Goal: Task Accomplishment & Management: Manage account settings

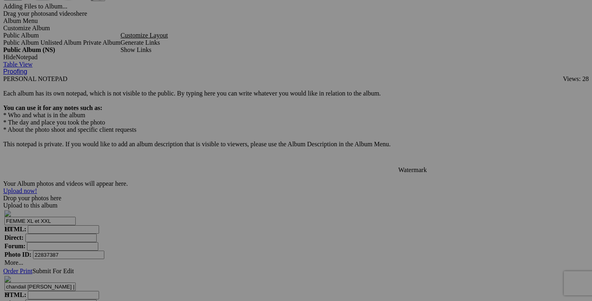
scroll to position [2480, 0]
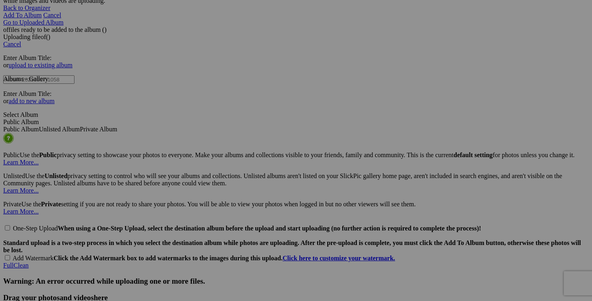
scroll to position [1617, 0]
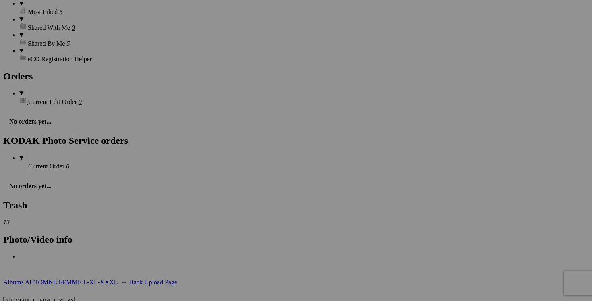
scroll to position [1179, 0]
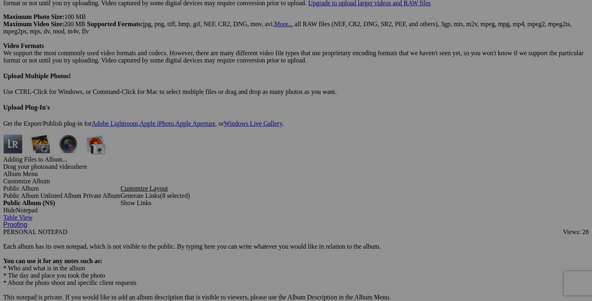
scroll to position [2311, 0]
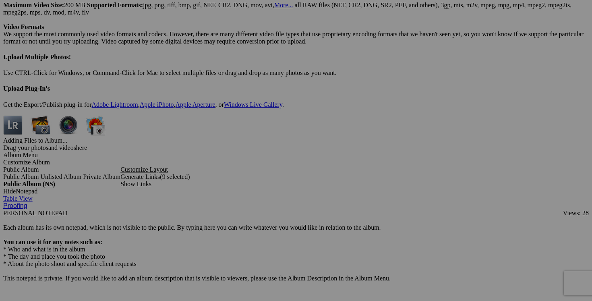
scroll to position [2288, 0]
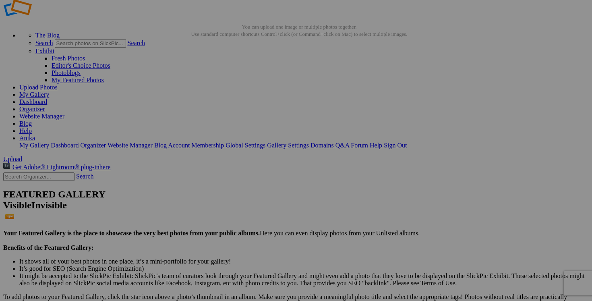
scroll to position [0, 0]
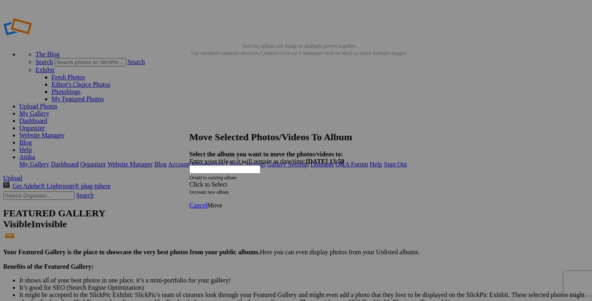
click at [347, 181] on div "Click to Select" at bounding box center [295, 184] width 213 height 7
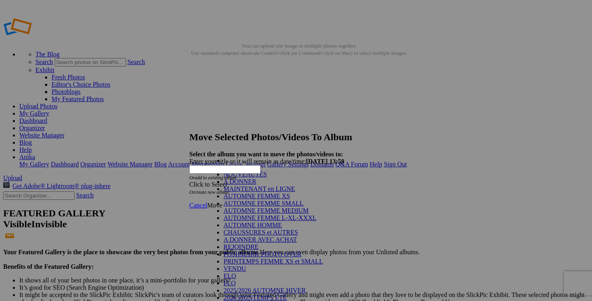
scroll to position [118, 0]
click at [246, 265] on link "VENDU" at bounding box center [234, 268] width 23 height 7
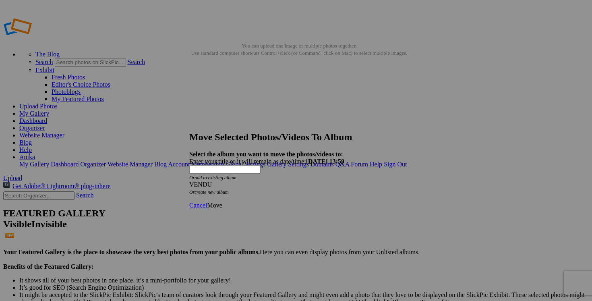
click at [222, 202] on span "Move" at bounding box center [214, 205] width 15 height 7
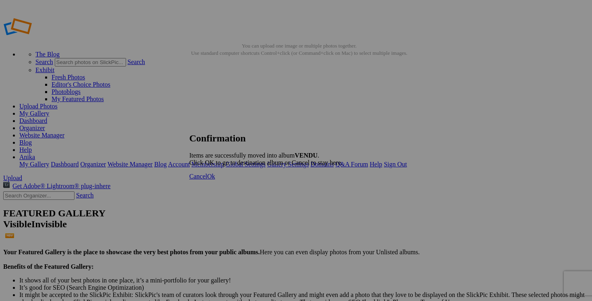
click at [207, 180] on link "Cancel" at bounding box center [198, 176] width 18 height 7
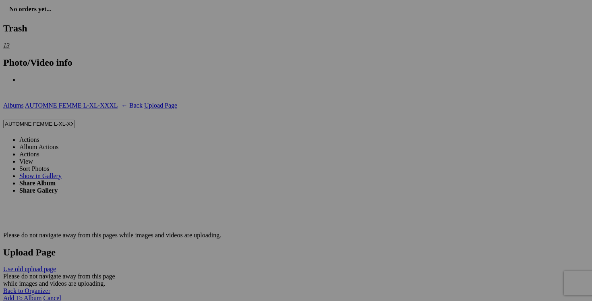
scroll to position [1398, 0]
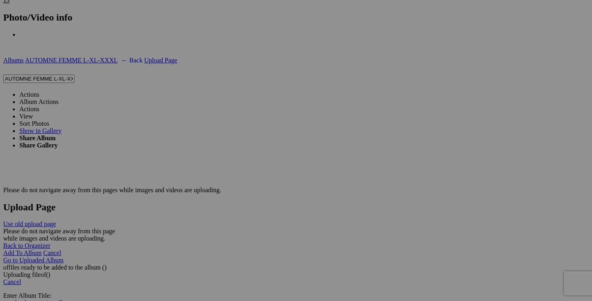
scroll to position [1453, 0]
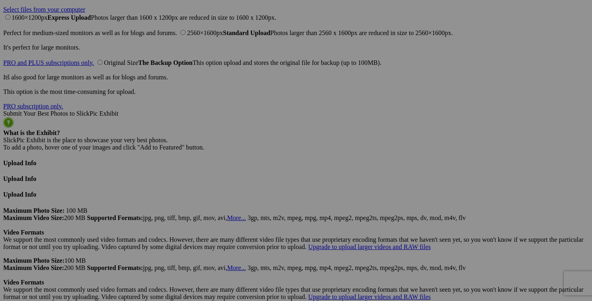
scroll to position [1984, 0]
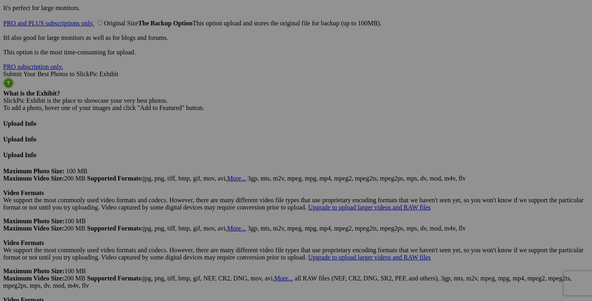
scroll to position [2038, 0]
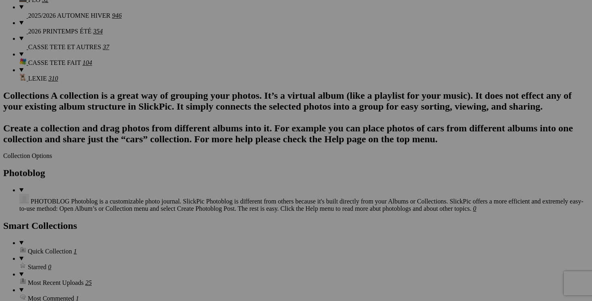
scroll to position [886, 0]
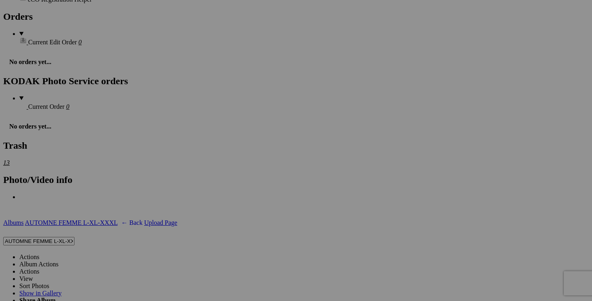
scroll to position [1268, 0]
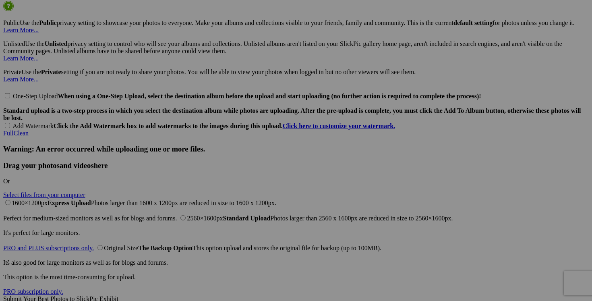
scroll to position [1852, 0]
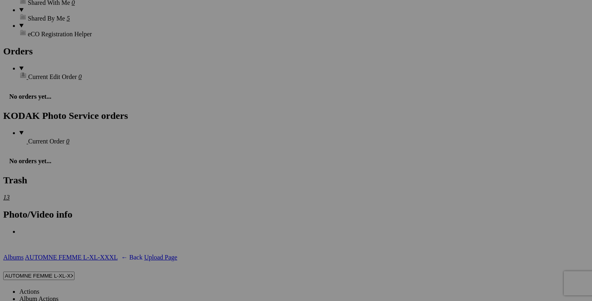
scroll to position [1209, 0]
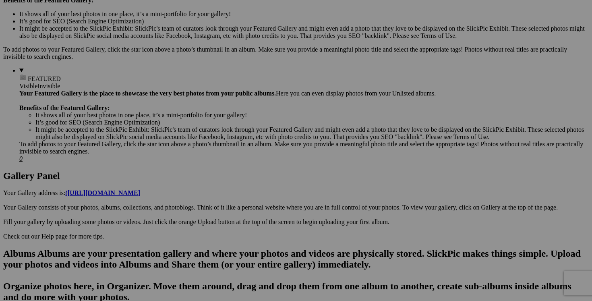
scroll to position [0, 0]
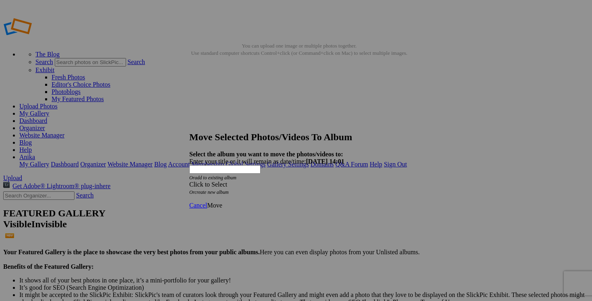
click at [189, 181] on span at bounding box center [189, 184] width 0 height 7
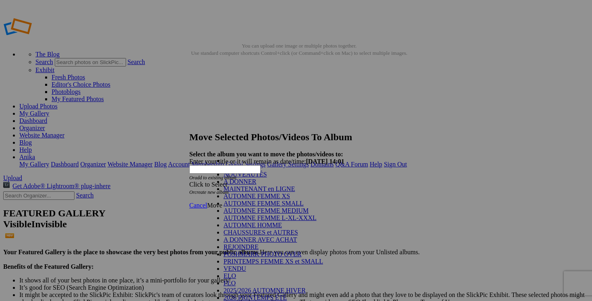
scroll to position [118, 0]
click at [223, 265] on link "VENDU" at bounding box center [234, 268] width 23 height 7
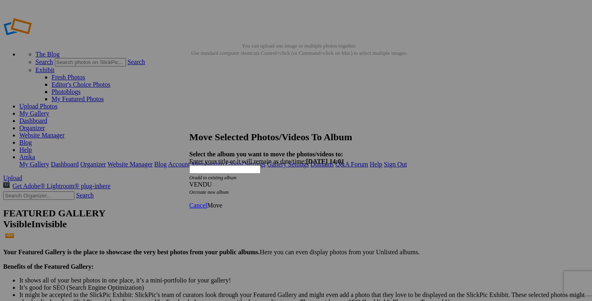
click at [222, 202] on span "Move" at bounding box center [214, 205] width 15 height 7
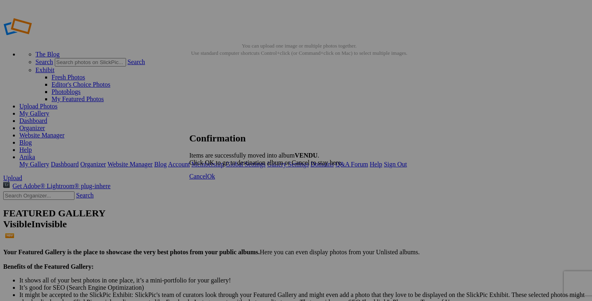
click at [207, 180] on span "Cancel" at bounding box center [198, 176] width 18 height 7
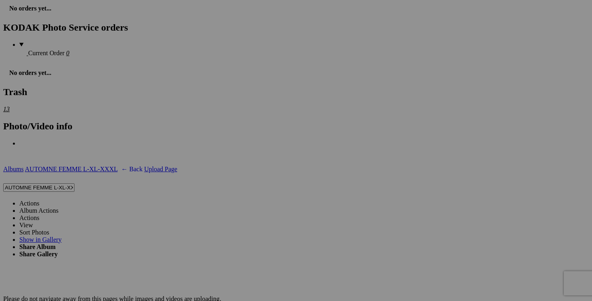
scroll to position [1326, 0]
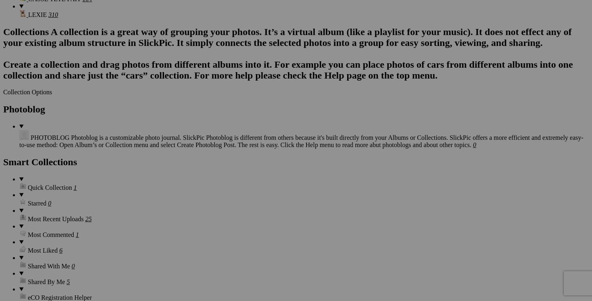
scroll to position [991, 0]
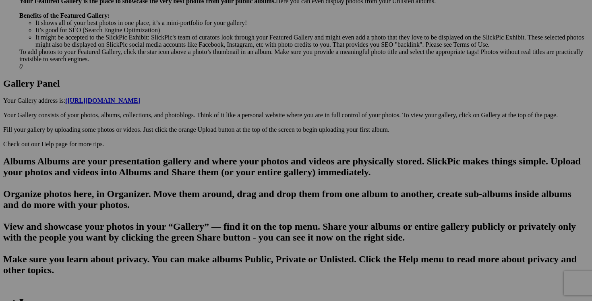
scroll to position [355, 0]
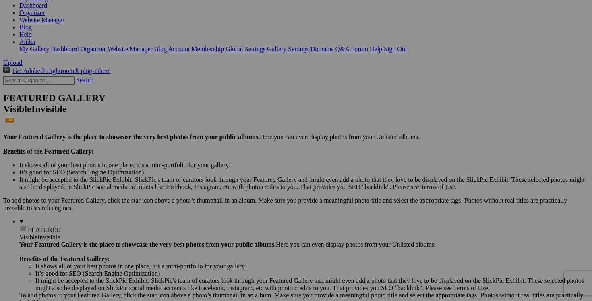
scroll to position [0, 0]
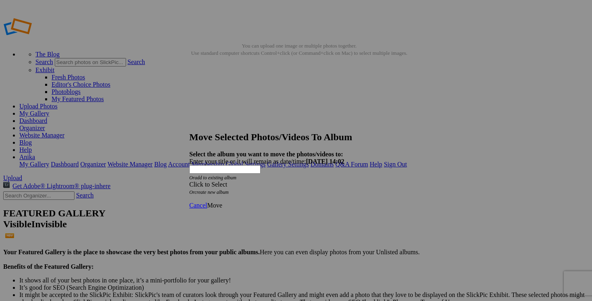
click at [348, 181] on div "Click to Select" at bounding box center [295, 184] width 213 height 7
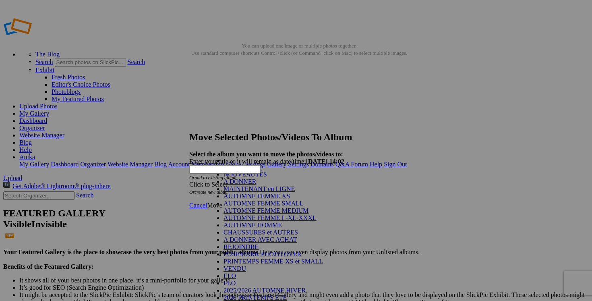
scroll to position [107, 0]
click at [223, 265] on link "VENDU" at bounding box center [234, 268] width 23 height 7
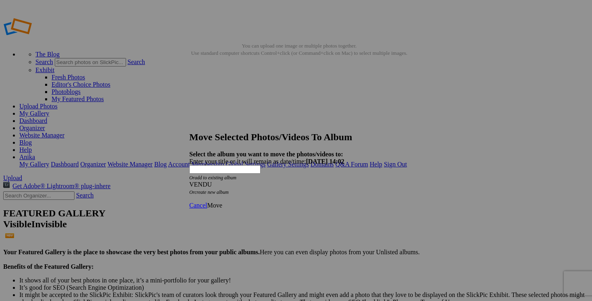
click at [222, 202] on span "Move" at bounding box center [214, 205] width 15 height 7
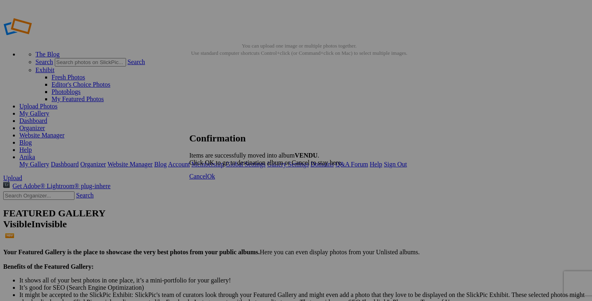
click at [207, 180] on span "Cancel" at bounding box center [198, 176] width 18 height 7
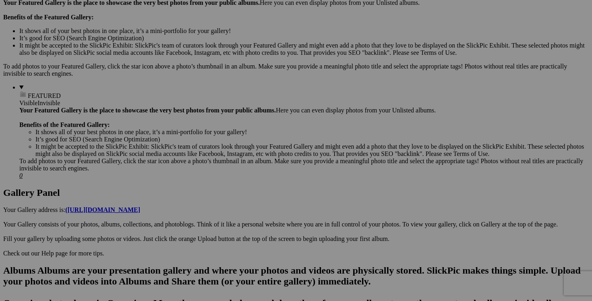
scroll to position [243, 0]
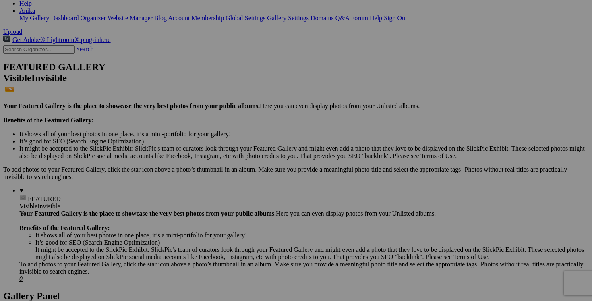
scroll to position [0, 0]
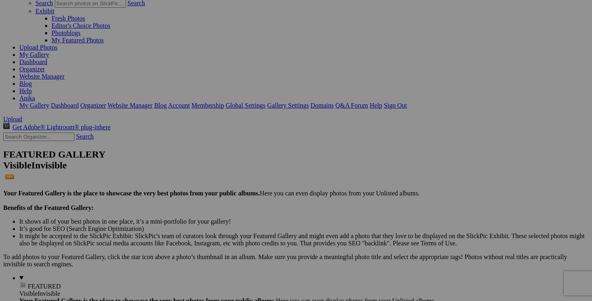
scroll to position [191, 0]
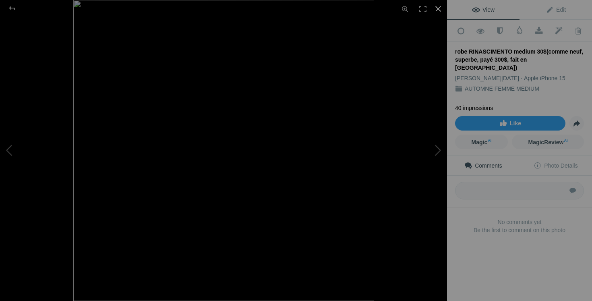
click at [439, 8] on div at bounding box center [438, 9] width 18 height 18
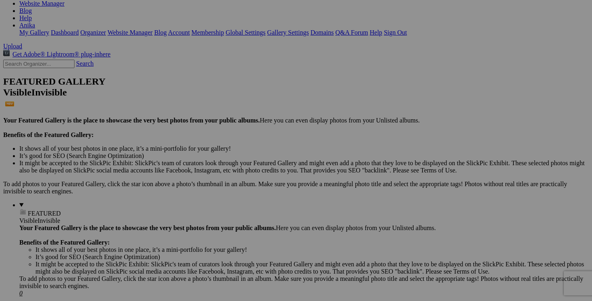
scroll to position [0, 0]
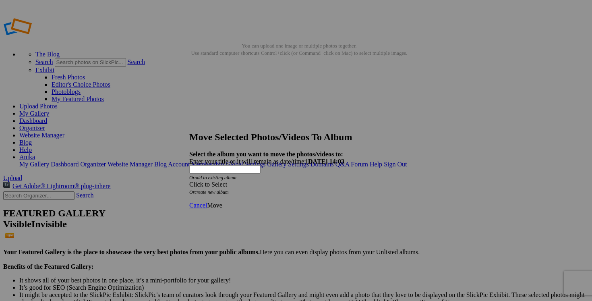
click at [189, 181] on span at bounding box center [189, 184] width 0 height 7
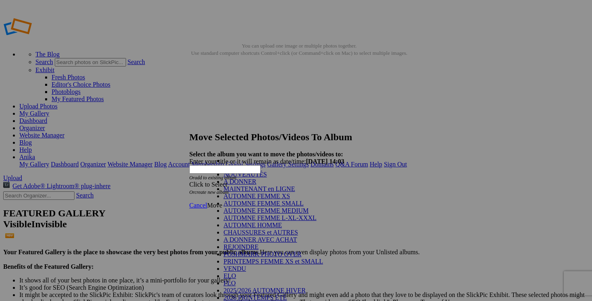
scroll to position [93, 0]
click at [237, 265] on link "VENDU" at bounding box center [234, 268] width 23 height 7
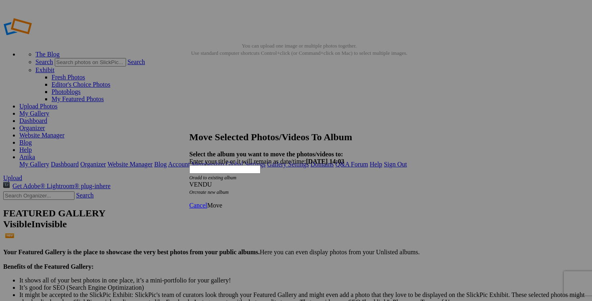
click at [222, 202] on span "Move" at bounding box center [214, 205] width 15 height 7
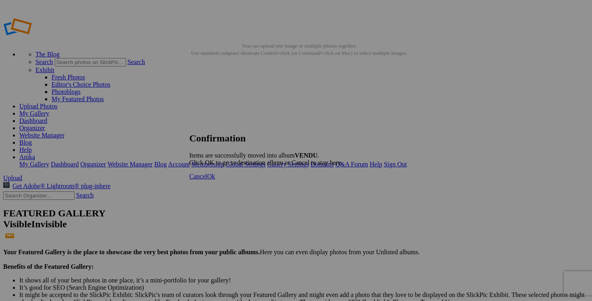
click at [207, 180] on link "Cancel" at bounding box center [198, 176] width 18 height 7
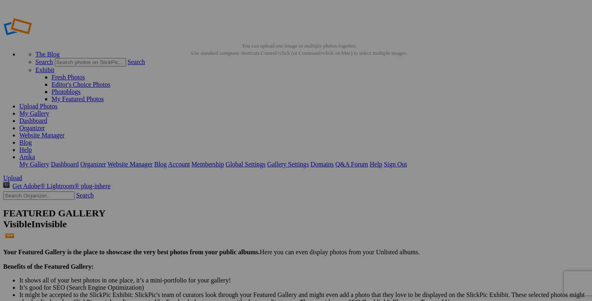
click at [47, 117] on link "Dashboard" at bounding box center [33, 120] width 28 height 7
